Goal: Task Accomplishment & Management: Complete application form

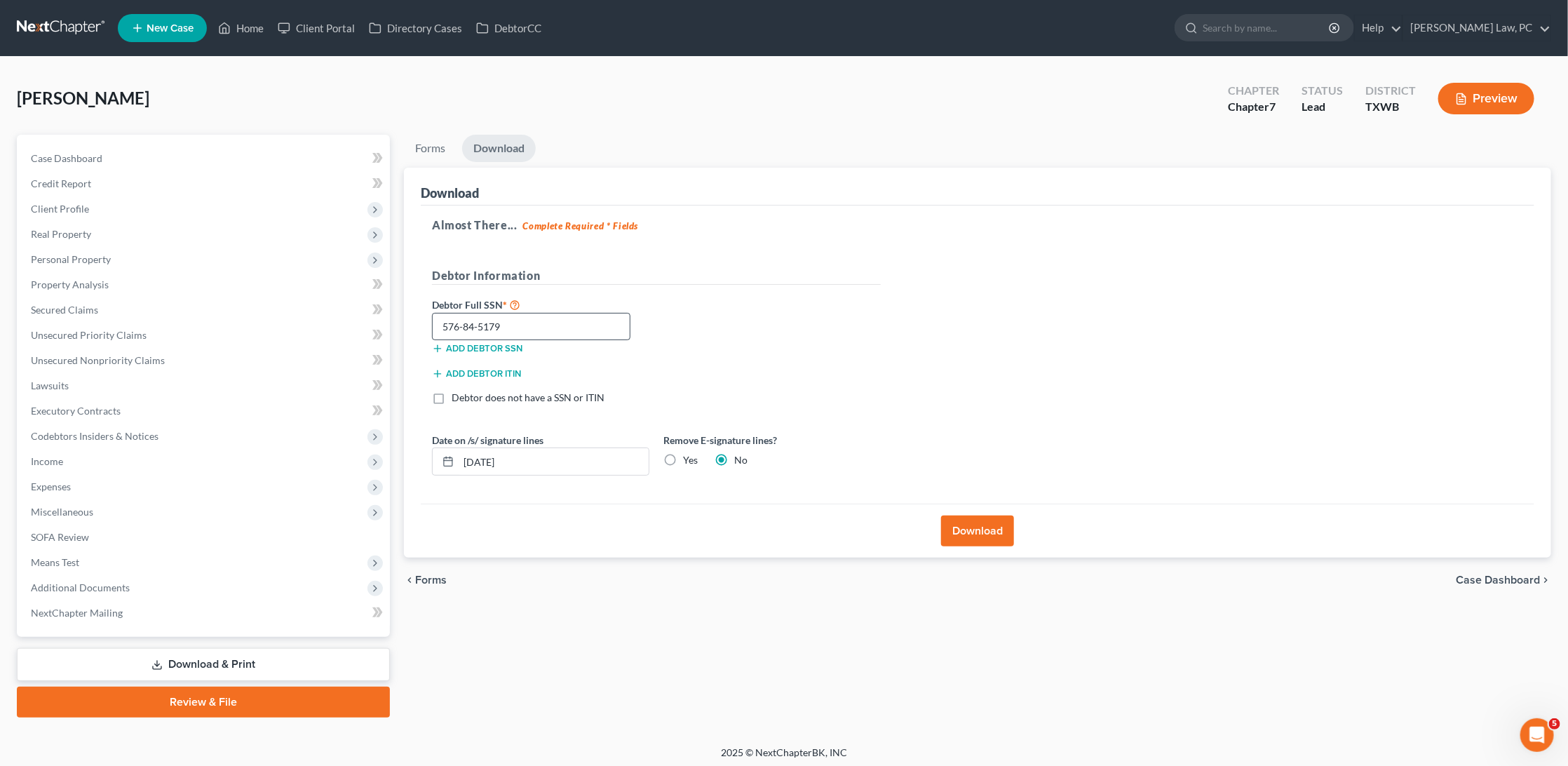
click at [475, 322] on input "576-84-5179" at bounding box center [531, 327] width 198 height 28
click at [69, 19] on link at bounding box center [61, 28] width 90 height 26
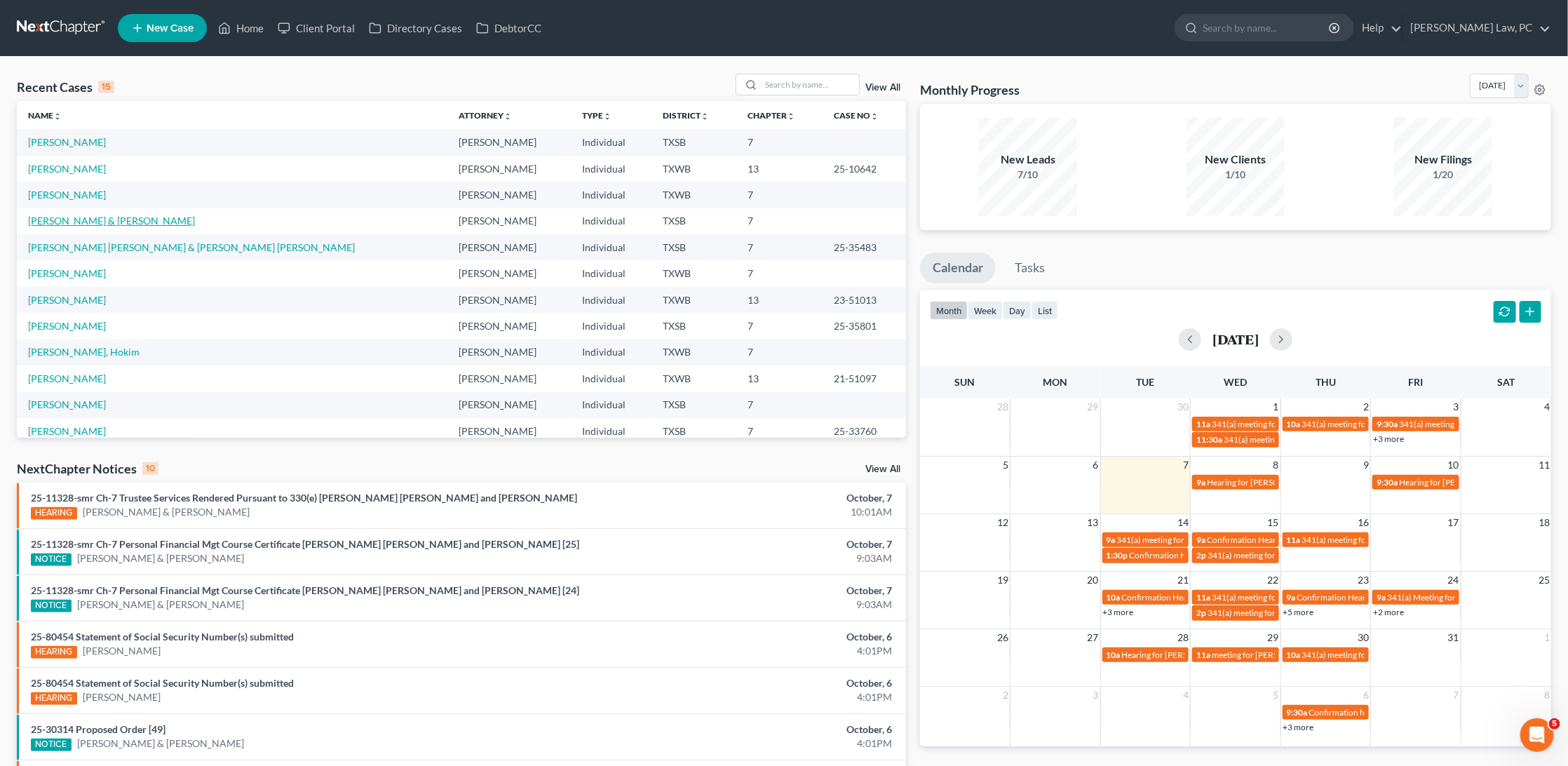
click at [61, 216] on link "[PERSON_NAME] & [PERSON_NAME]" at bounding box center [112, 220] width 167 height 12
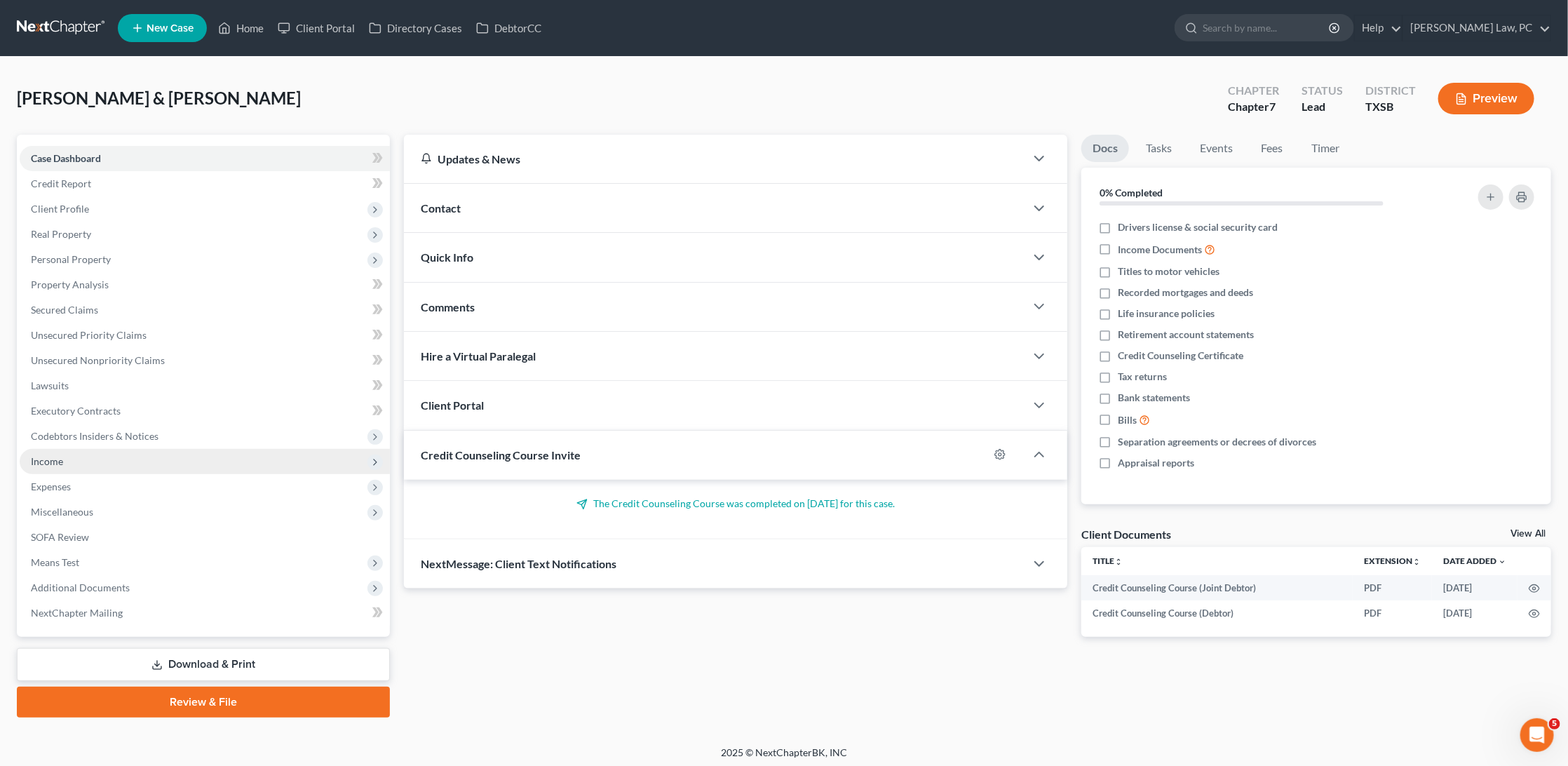
click at [68, 452] on span "Income" at bounding box center [205, 461] width 371 height 26
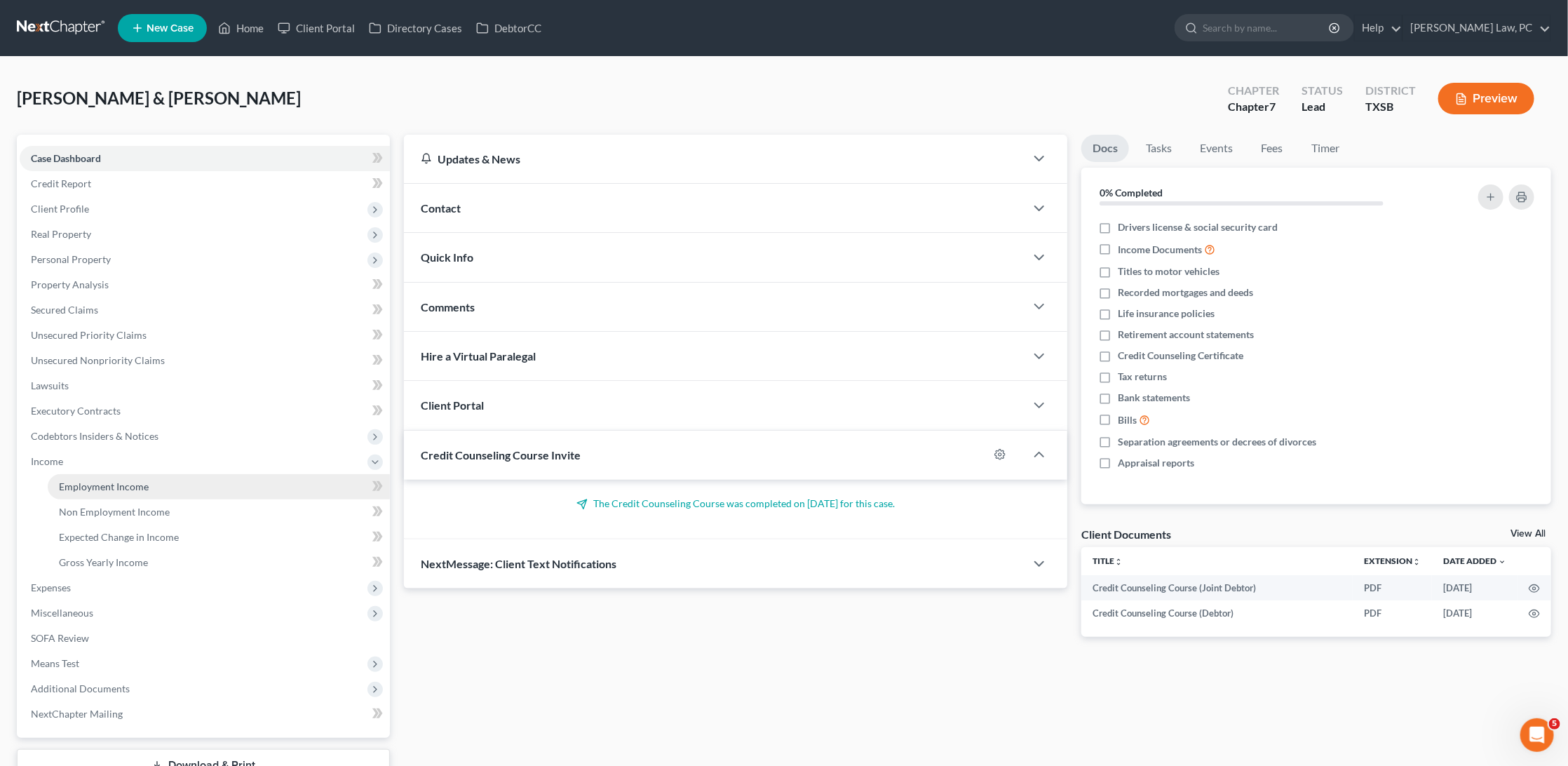
click at [116, 481] on span "Employment Income" at bounding box center [104, 486] width 90 height 12
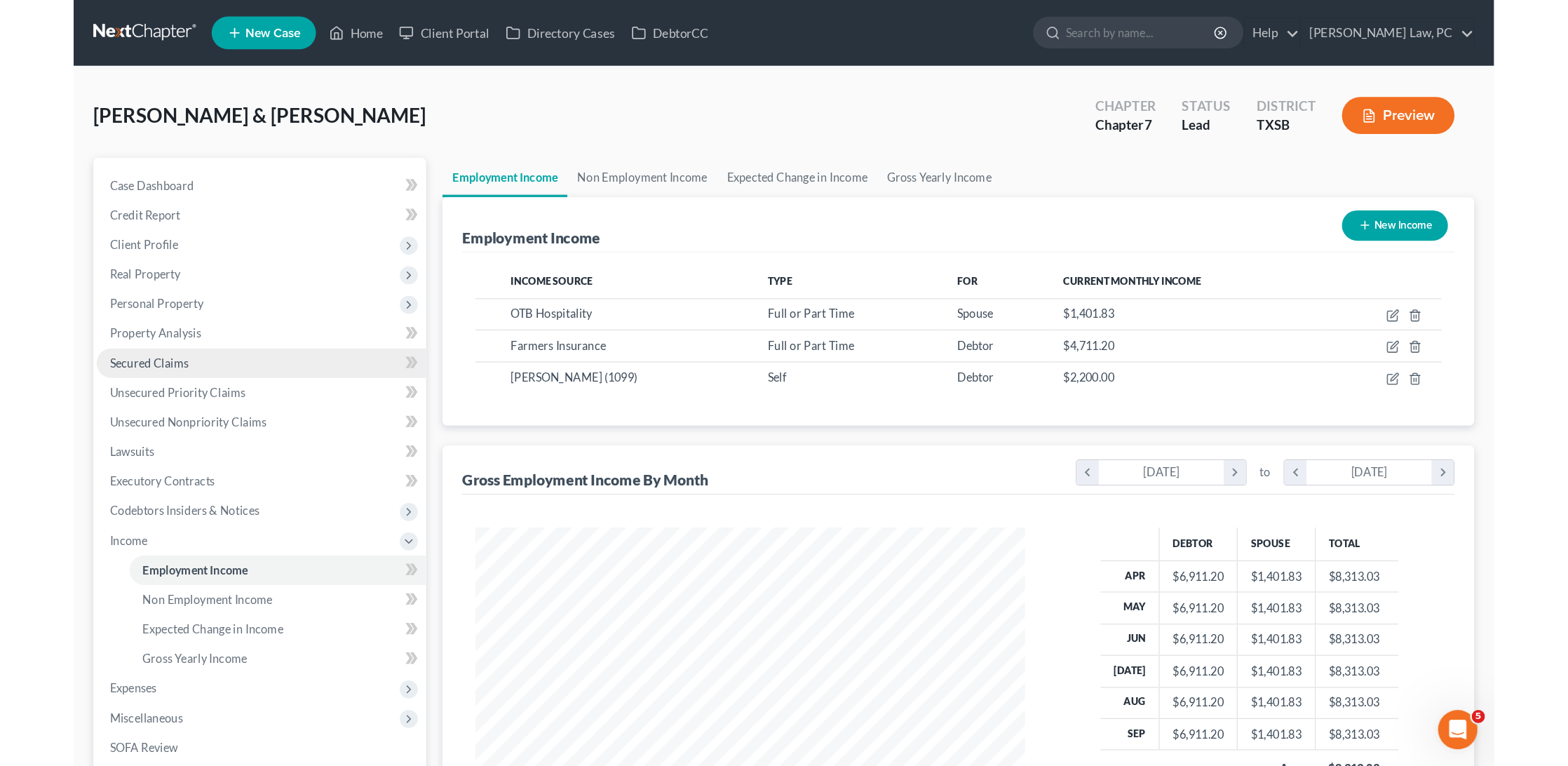
scroll to position [312, 652]
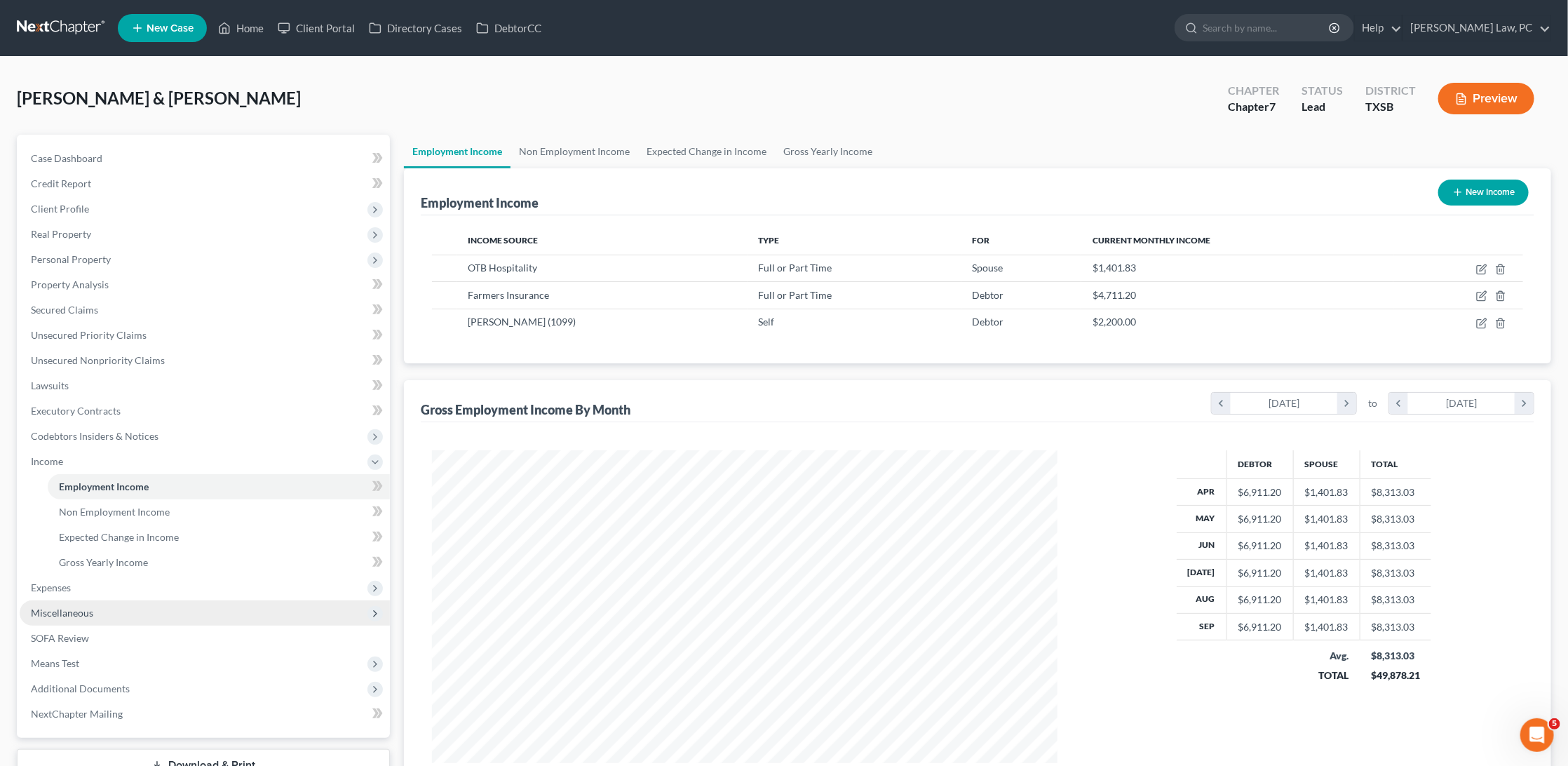
click at [83, 606] on span "Miscellaneous" at bounding box center [62, 612] width 62 height 12
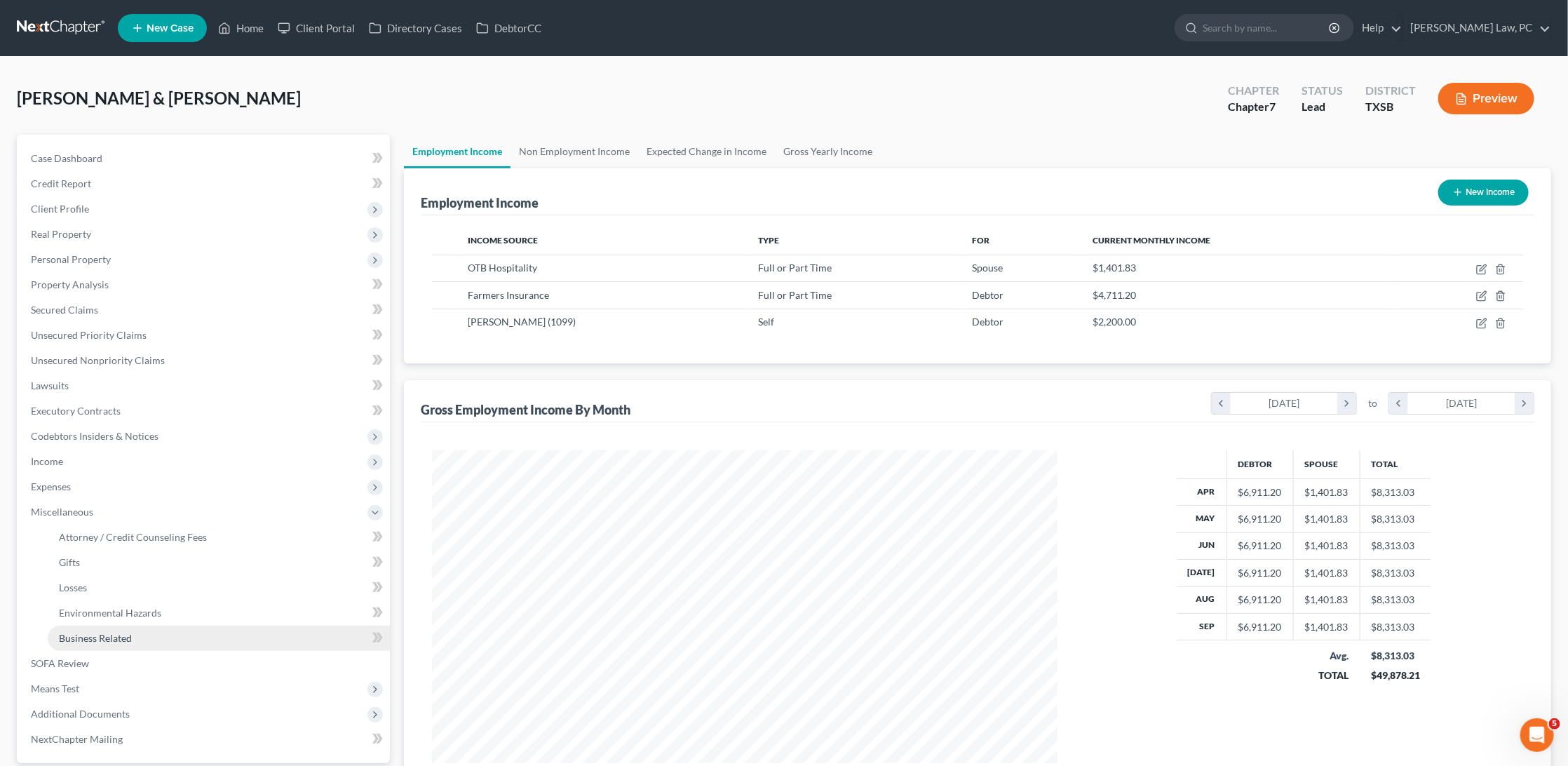
click at [100, 632] on span "Business Related" at bounding box center [95, 638] width 73 height 12
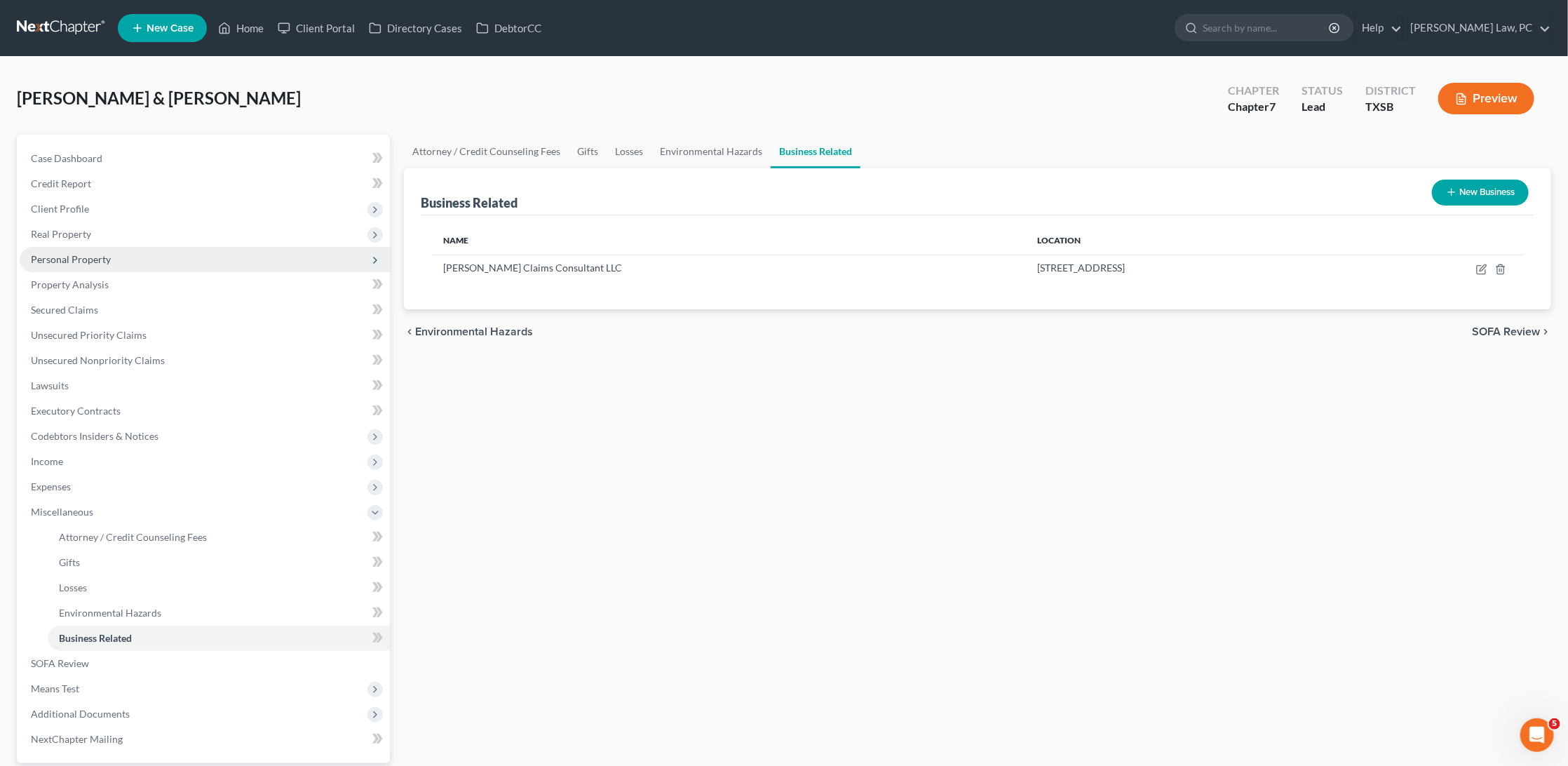
click at [77, 255] on span "Personal Property" at bounding box center [71, 259] width 80 height 12
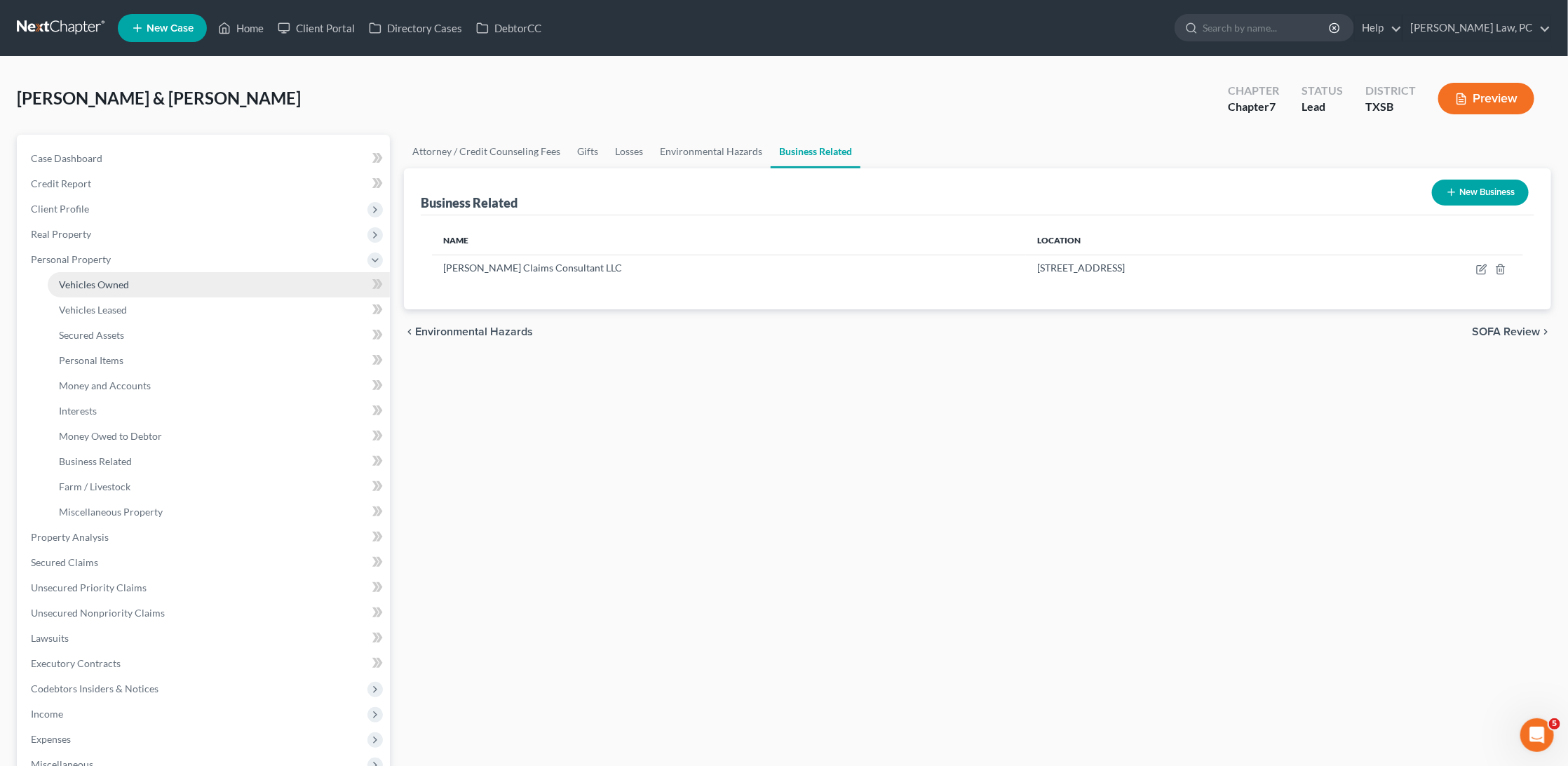
click at [124, 279] on span "Vehicles Owned" at bounding box center [94, 284] width 70 height 12
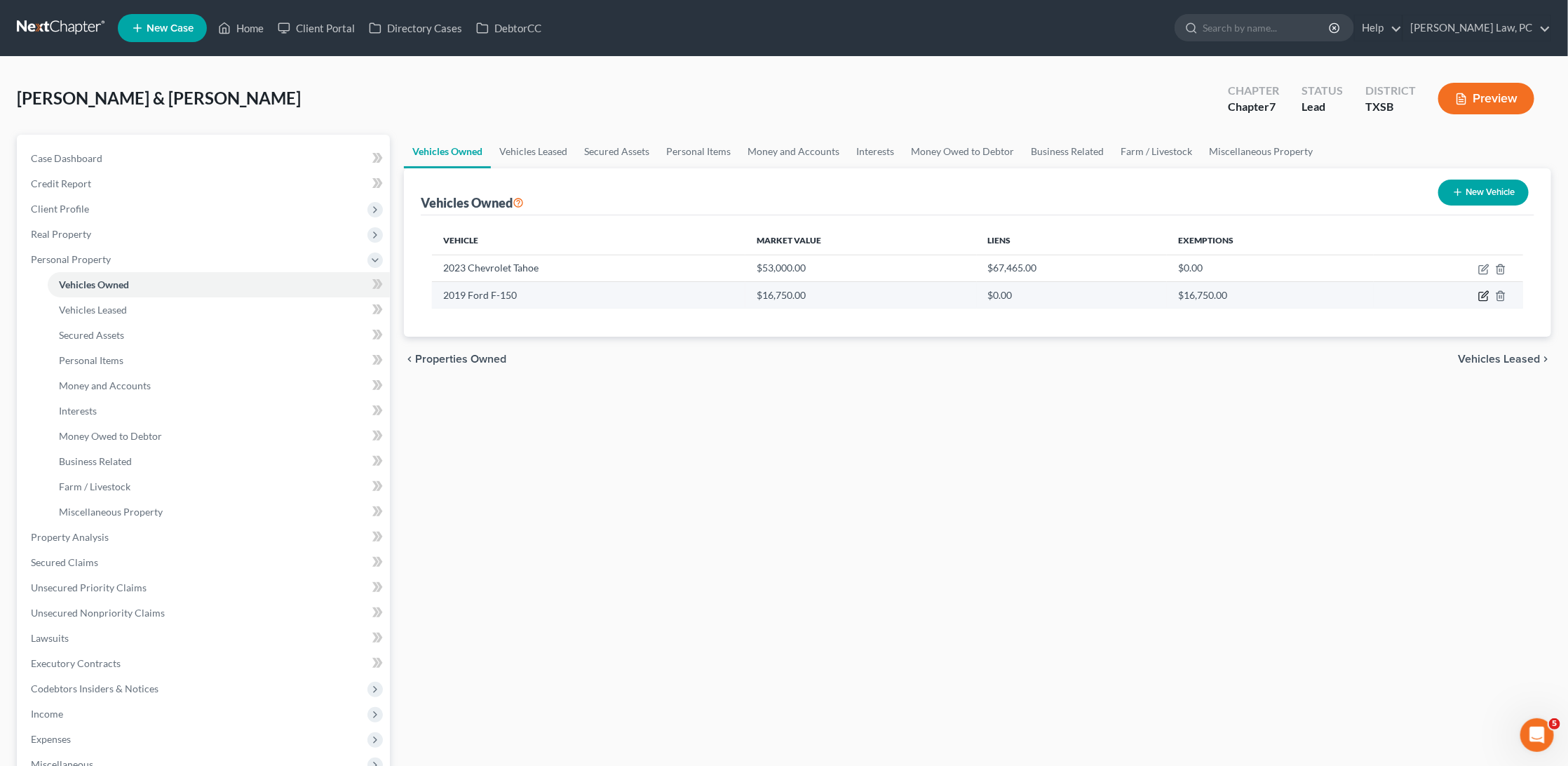
click at [1485, 292] on icon "button" at bounding box center [1485, 296] width 11 height 11
select select "0"
select select "7"
select select "2"
select select "0"
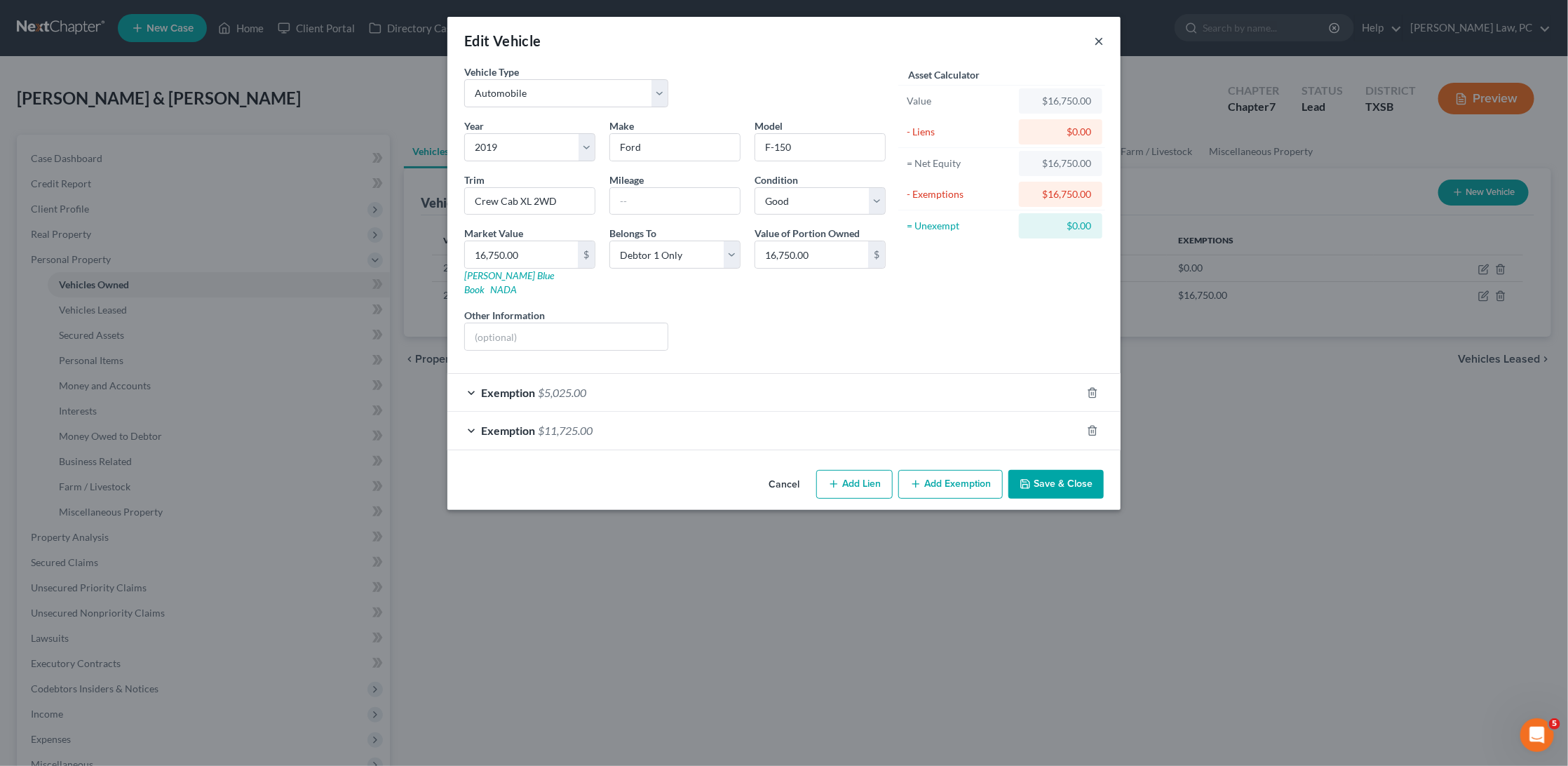
click at [1100, 39] on button "×" at bounding box center [1099, 40] width 10 height 17
